Goal: Information Seeking & Learning: Understand process/instructions

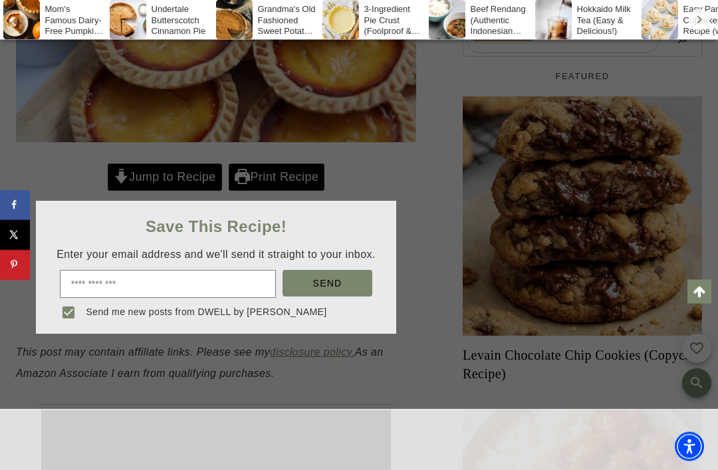
scroll to position [489, 0]
click at [136, 185] on div at bounding box center [359, 235] width 718 height 470
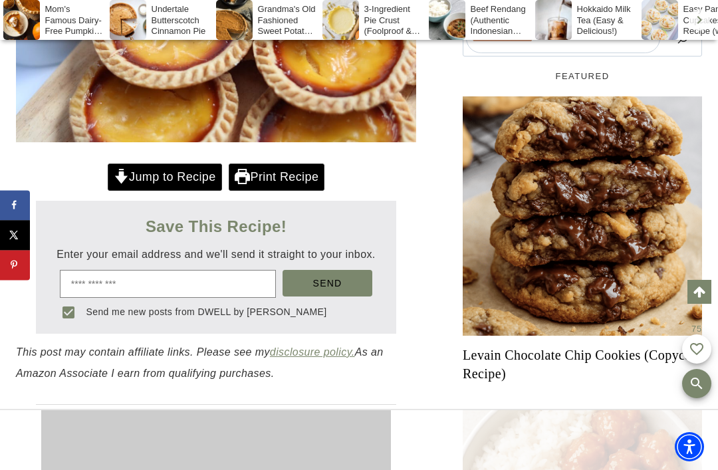
click at [120, 182] on icon at bounding box center [120, 178] width 13 height 13
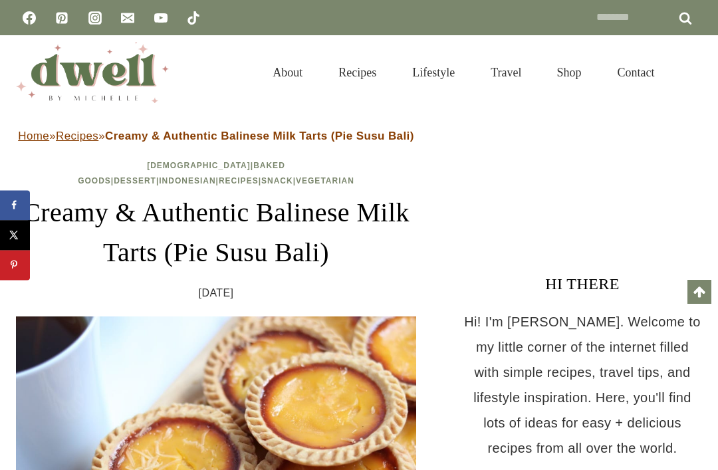
scroll to position [557, 0]
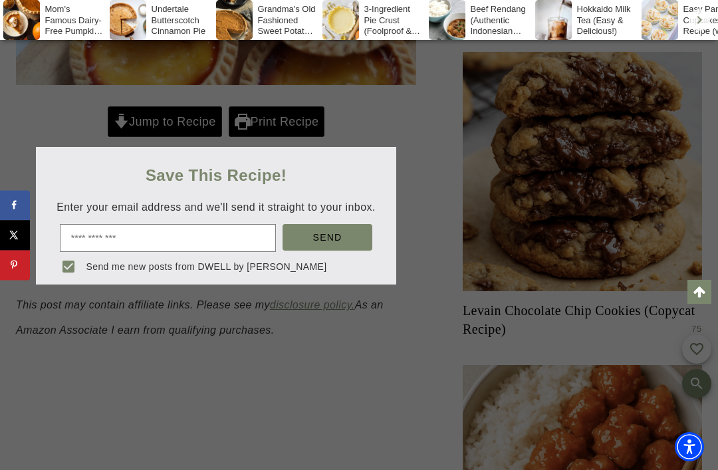
click at [330, 388] on div at bounding box center [359, 235] width 718 height 470
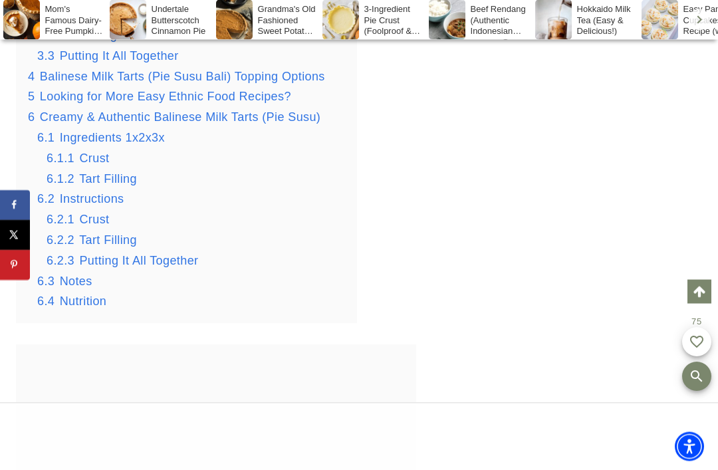
scroll to position [1630, 0]
